Goal: Transaction & Acquisition: Purchase product/service

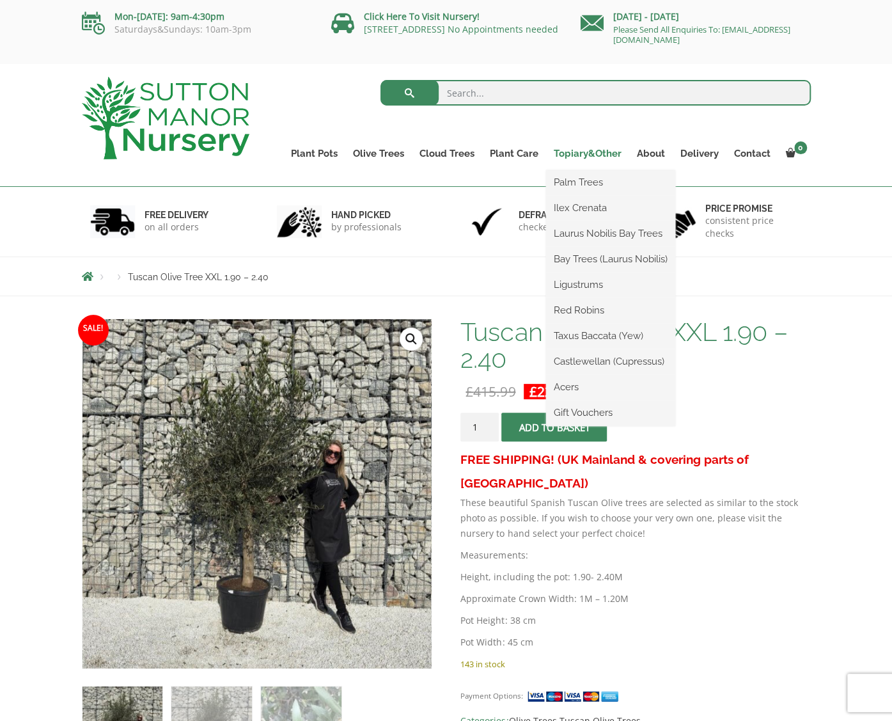
click at [594, 153] on link "Topiary&Other" at bounding box center [587, 154] width 83 height 18
click at [597, 258] on link "Bay Trees (Laurus Nobilis)" at bounding box center [610, 258] width 129 height 19
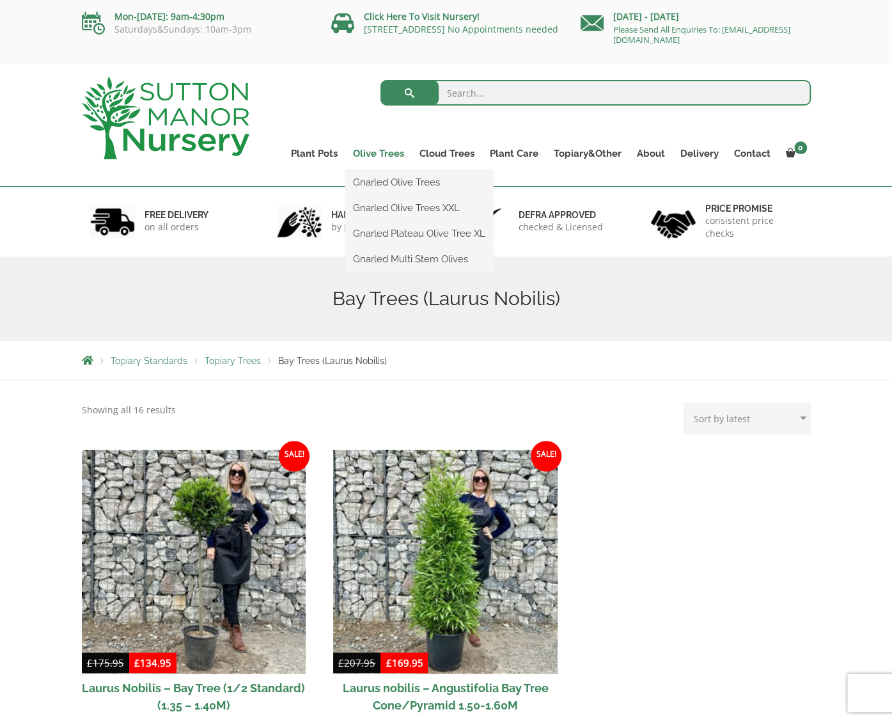
click at [382, 152] on link "Olive Trees" at bounding box center [378, 154] width 67 height 18
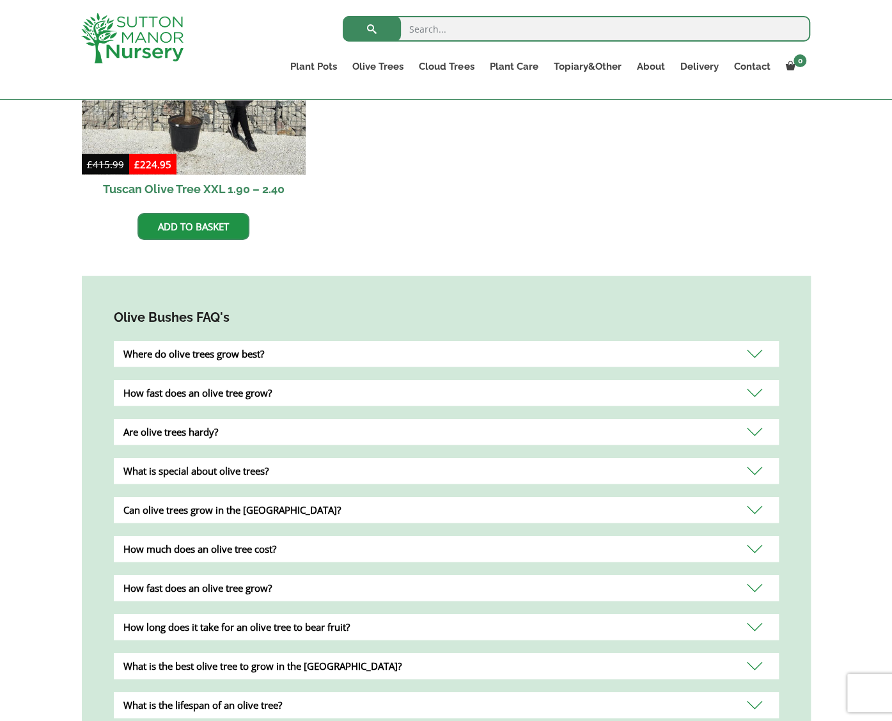
scroll to position [830, 0]
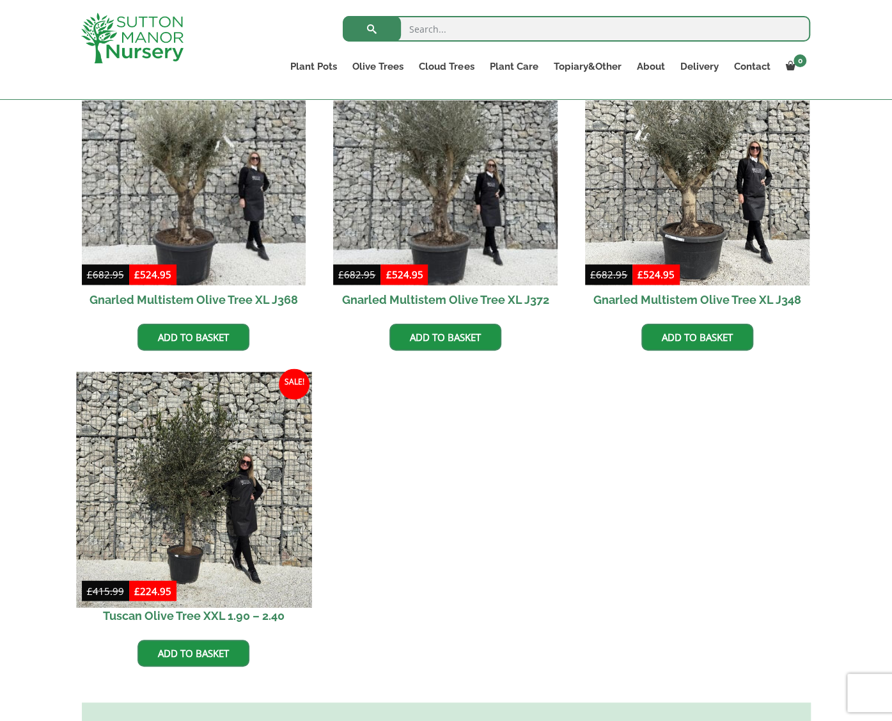
click at [187, 436] on img at bounding box center [193, 489] width 235 height 235
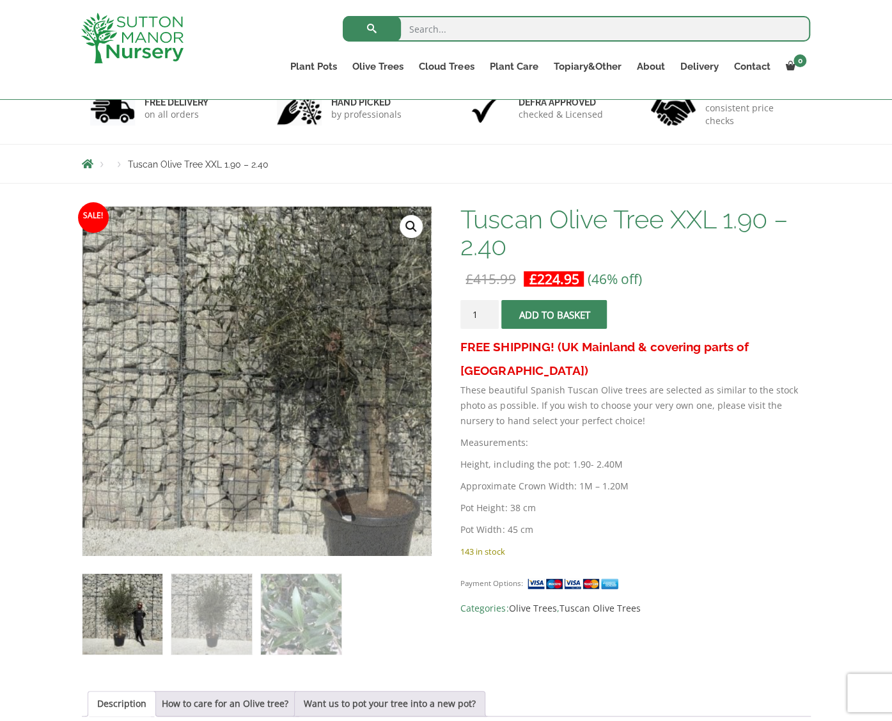
scroll to position [106, 0]
